Goal: Communication & Community: Answer question/provide support

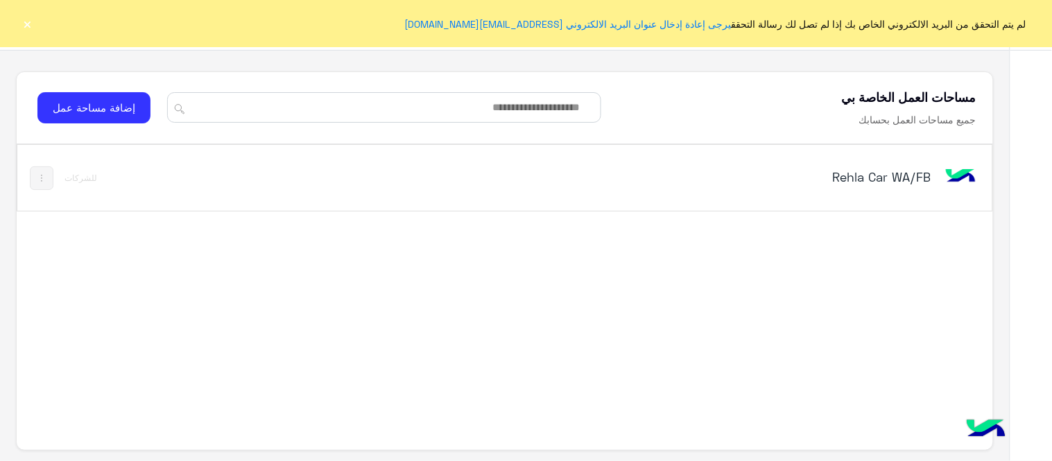
click at [23, 25] on button "×" at bounding box center [28, 24] width 14 height 14
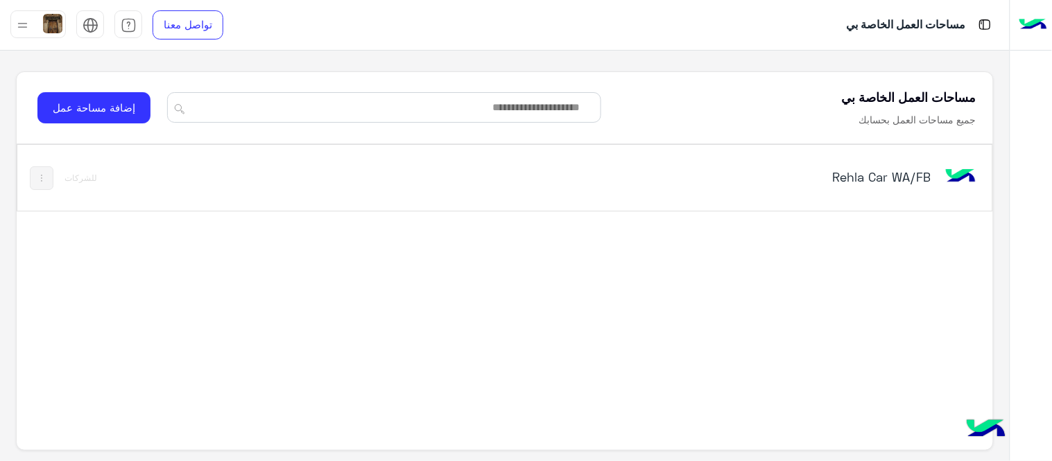
click at [898, 182] on h5 "Rehla Car WA/FB" at bounding box center [760, 177] width 342 height 17
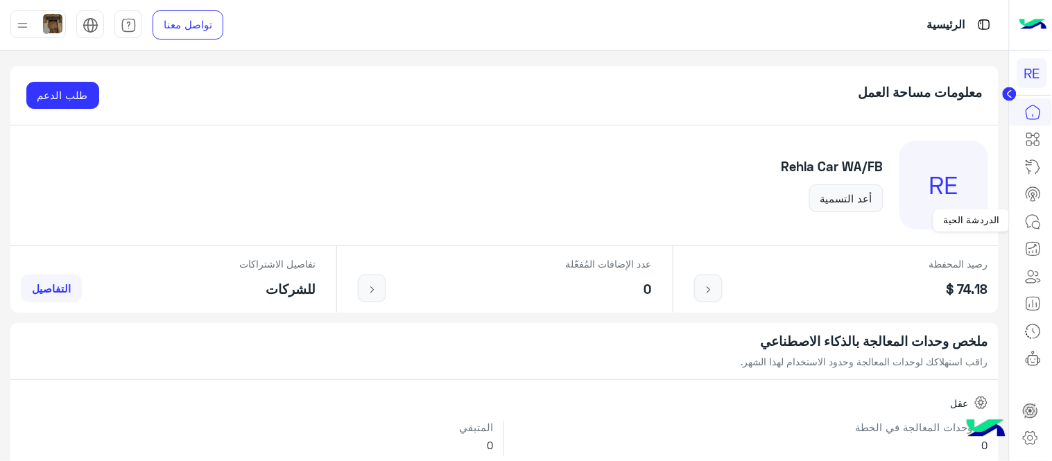
click at [1034, 217] on icon at bounding box center [1033, 222] width 17 height 17
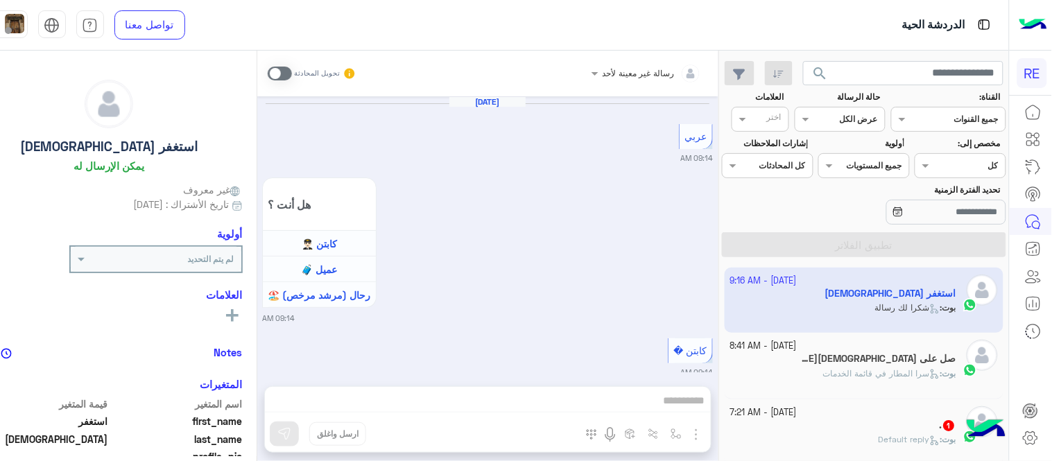
scroll to position [989, 0]
